Goal: Navigation & Orientation: Find specific page/section

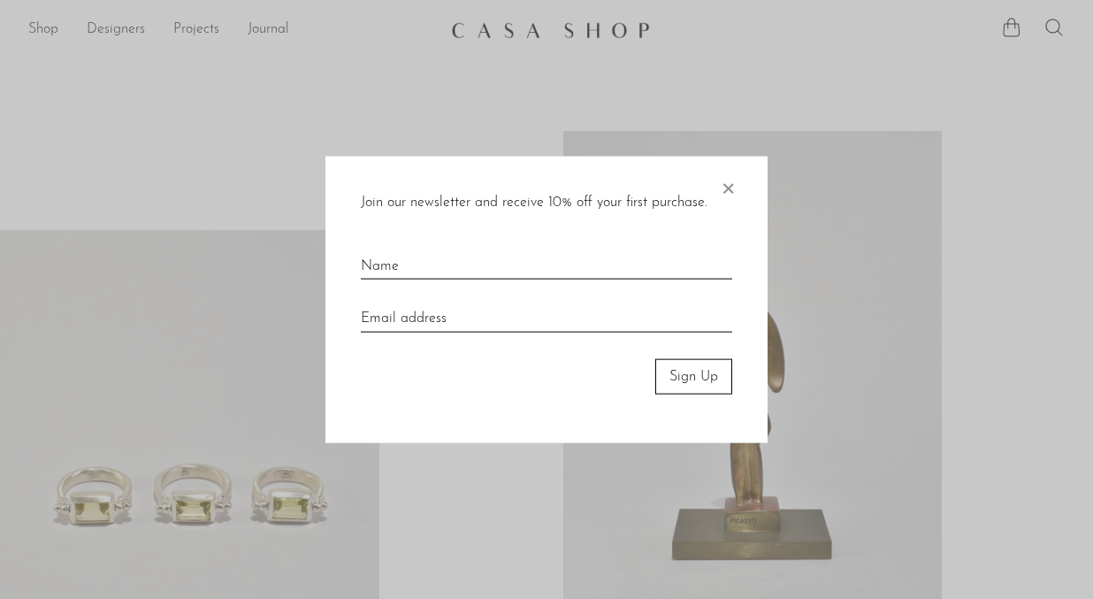
click at [729, 183] on span "×" at bounding box center [728, 184] width 18 height 57
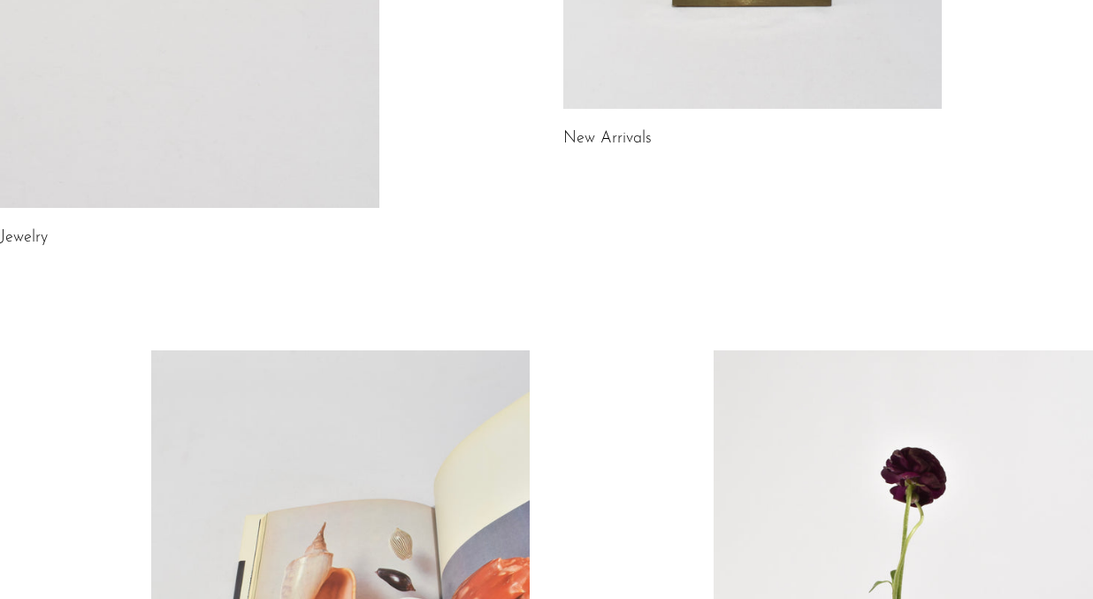
scroll to position [514, 0]
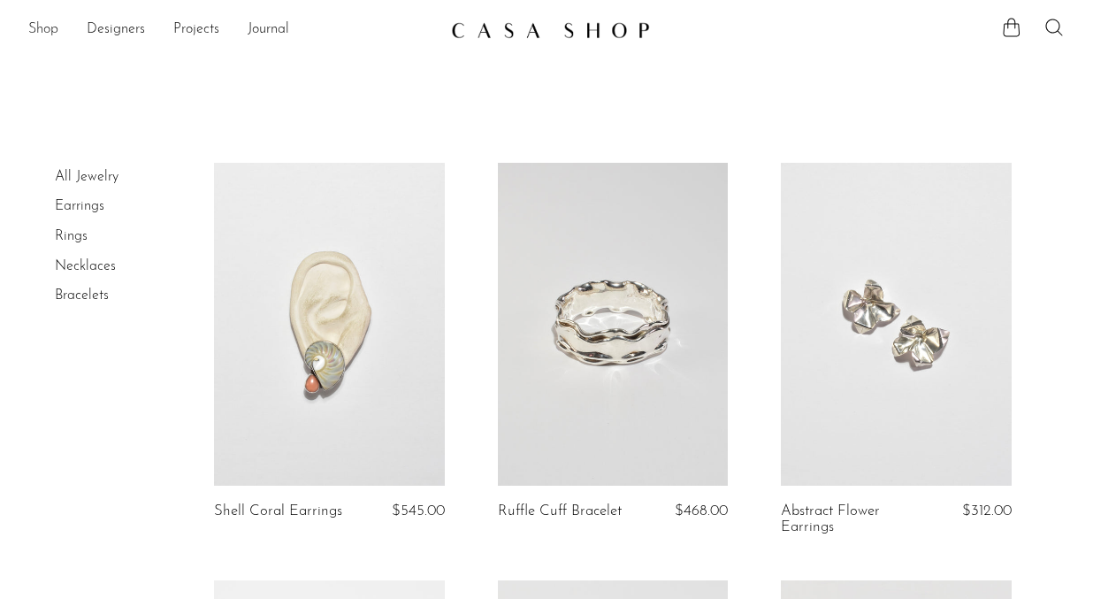
click at [36, 21] on link "Shop" at bounding box center [43, 30] width 30 height 23
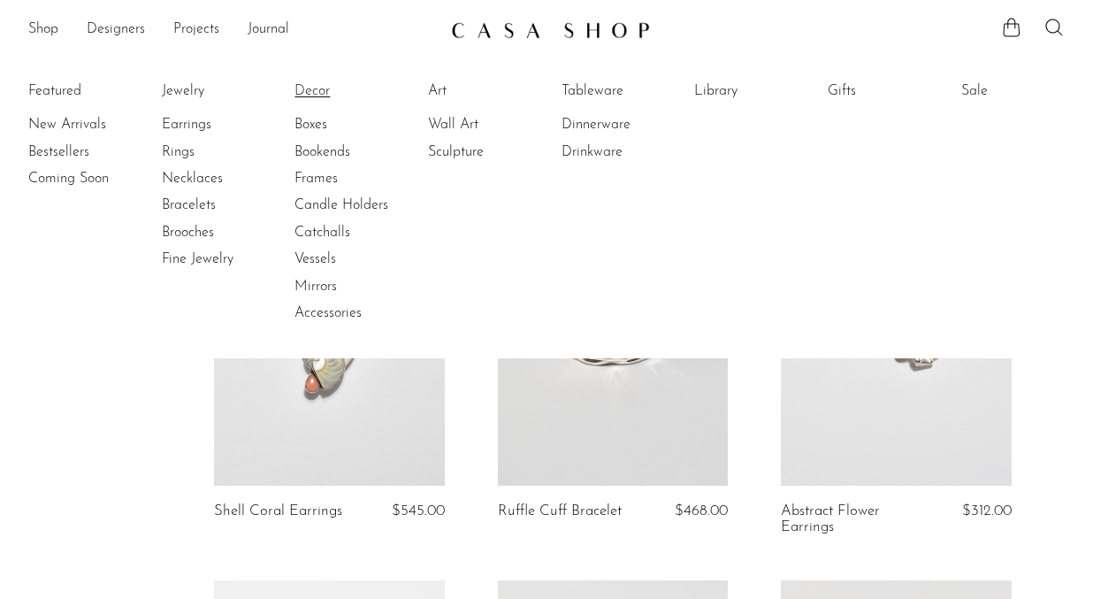
click at [305, 88] on link "Decor" at bounding box center [360, 90] width 133 height 19
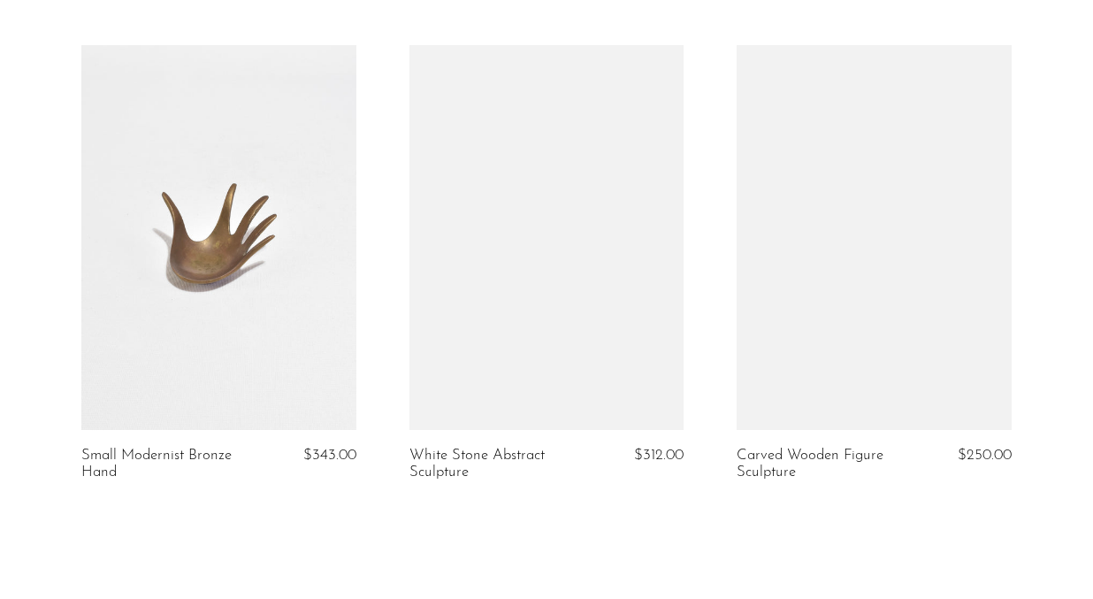
scroll to position [5322, 0]
